Goal: Find specific page/section: Find specific page/section

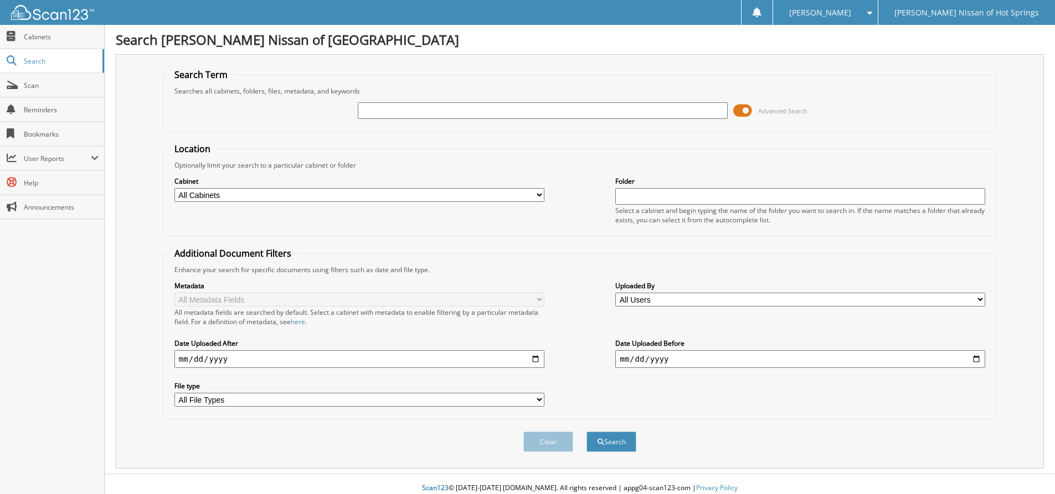
click at [738, 112] on span at bounding box center [742, 110] width 19 height 17
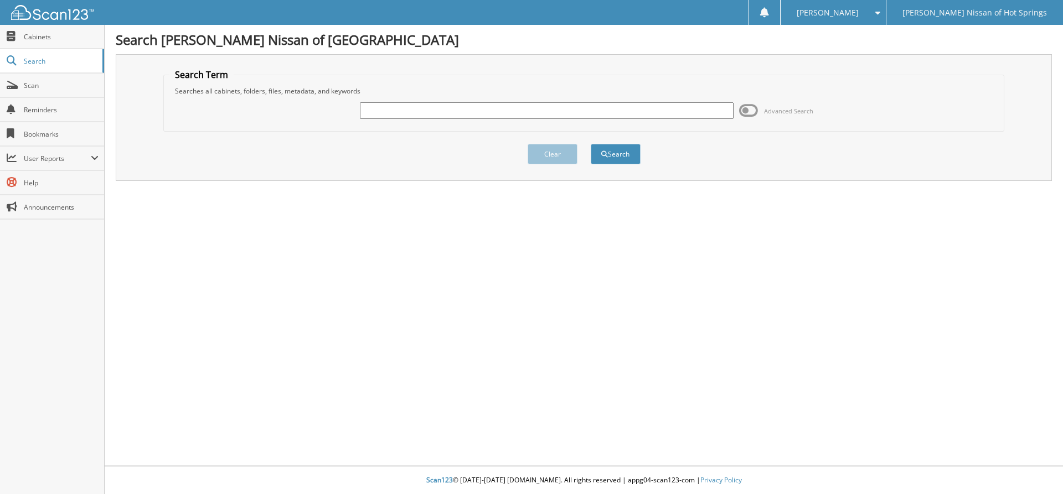
click at [410, 116] on div at bounding box center [546, 110] width 373 height 19
click at [409, 114] on input "text" at bounding box center [546, 110] width 373 height 17
type input "273770"
click at [591, 144] on button "Search" at bounding box center [616, 154] width 50 height 20
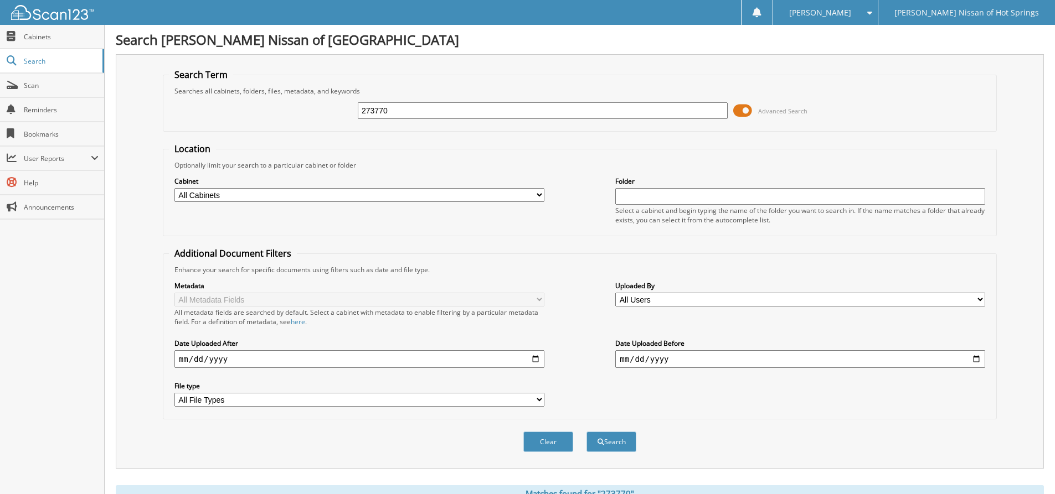
click at [748, 107] on span at bounding box center [742, 110] width 19 height 17
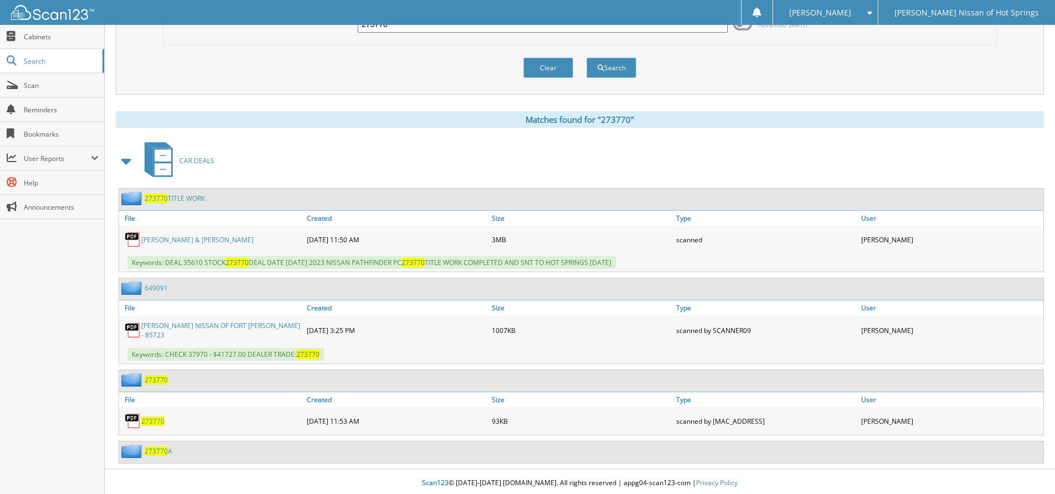
scroll to position [87, 0]
click at [163, 381] on span "273770" at bounding box center [155, 379] width 23 height 9
